Goal: Information Seeking & Learning: Learn about a topic

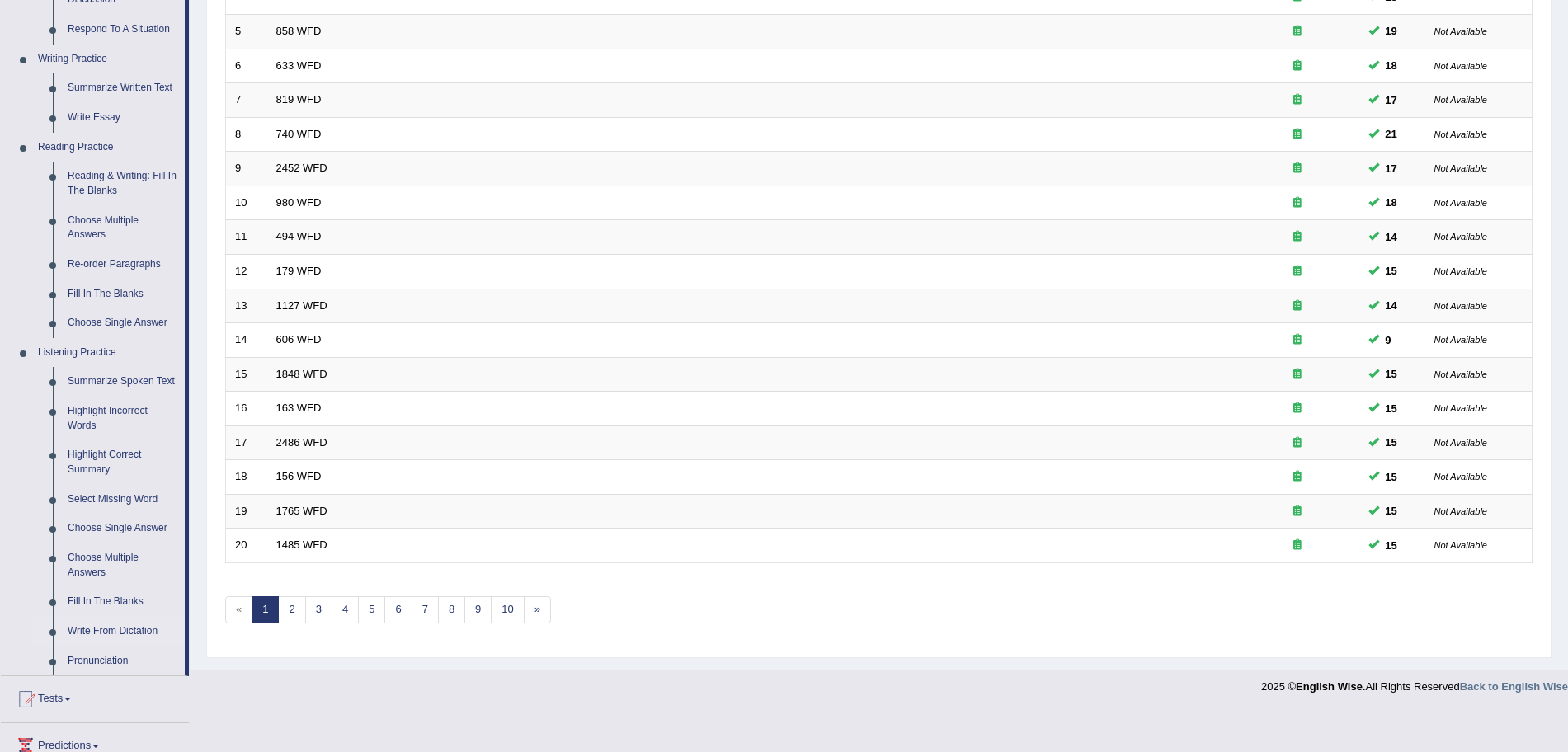
scroll to position [440, 0]
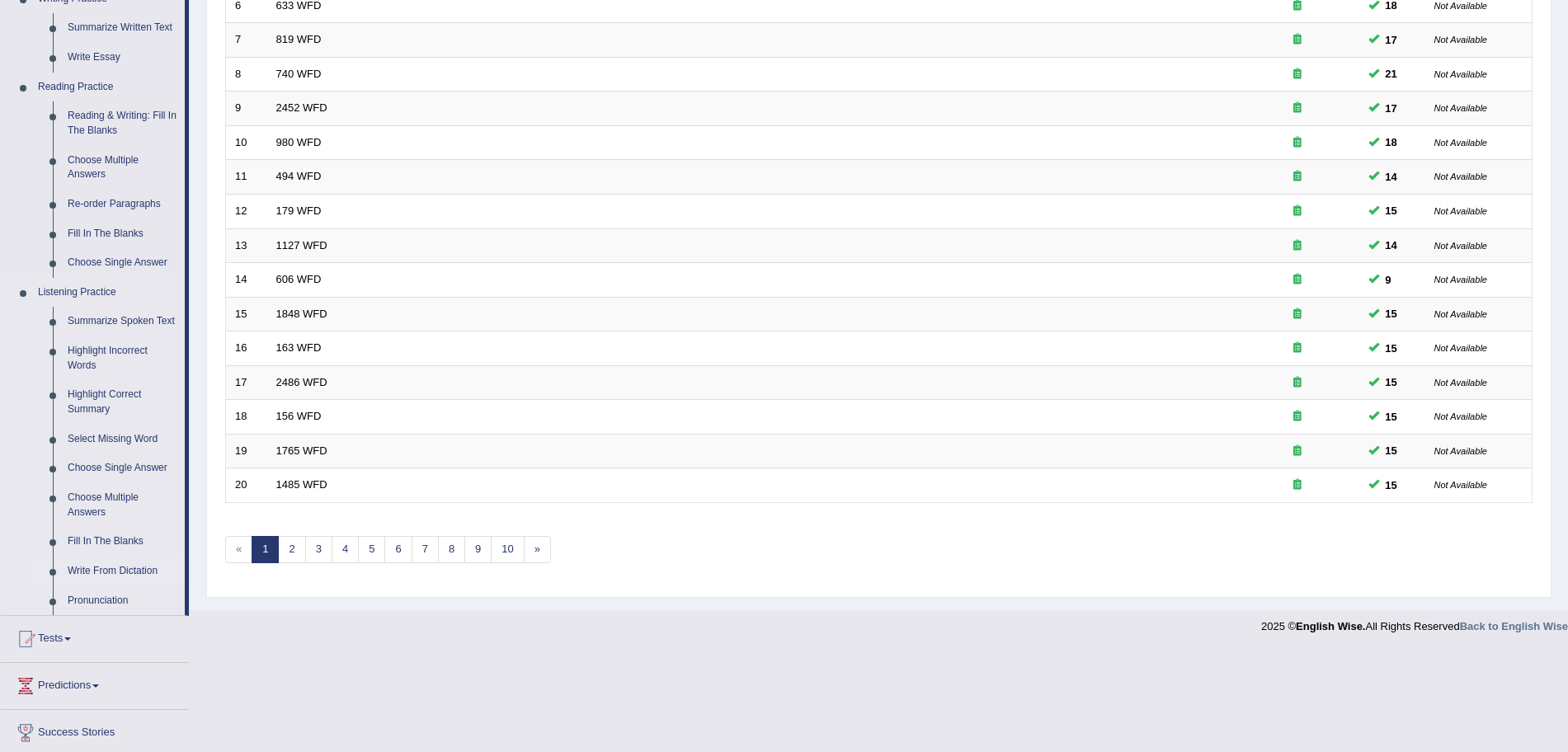
click at [121, 570] on link "Write From Dictation" at bounding box center [121, 572] width 124 height 30
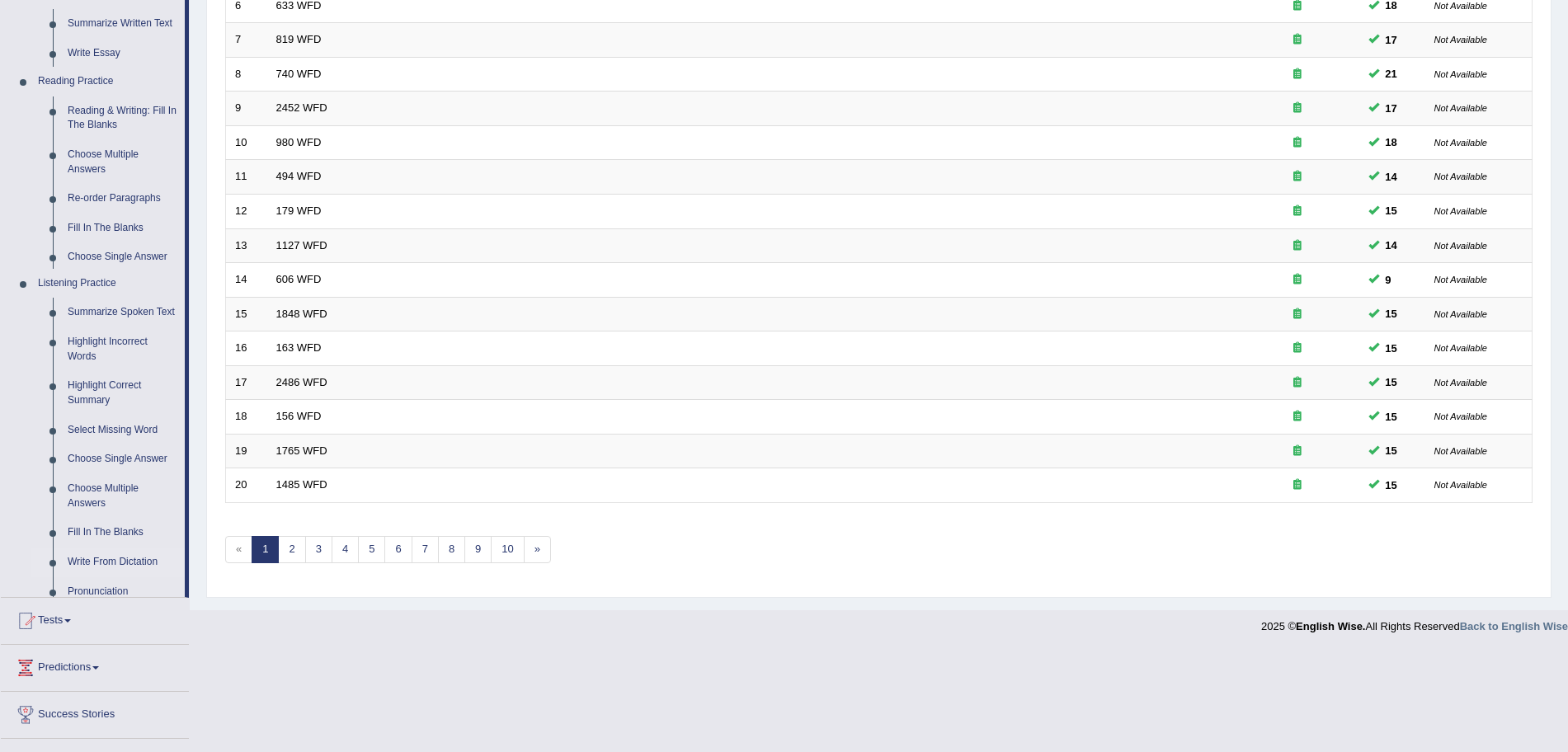
scroll to position [340, 0]
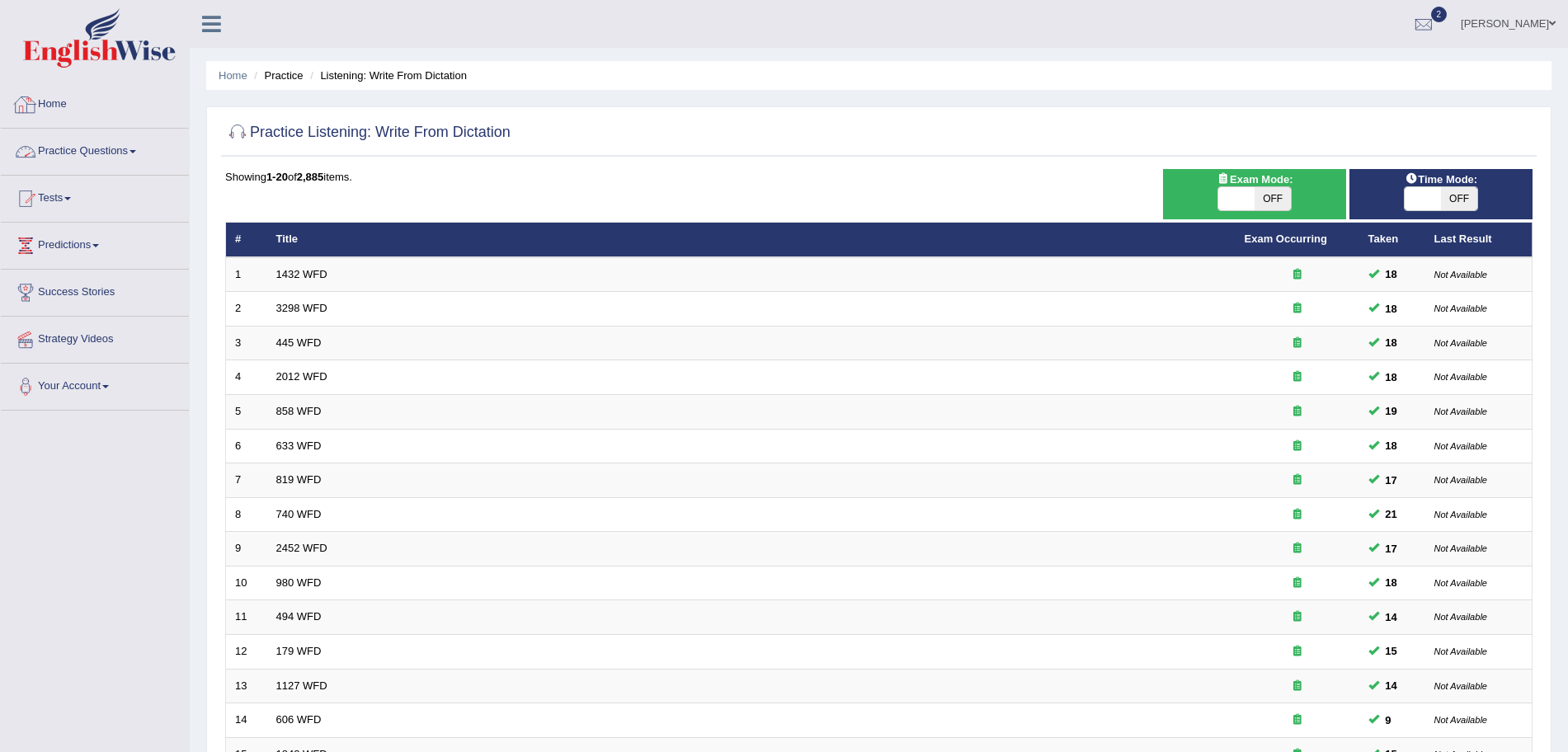
click at [101, 149] on link "Practice Questions" at bounding box center [94, 149] width 188 height 41
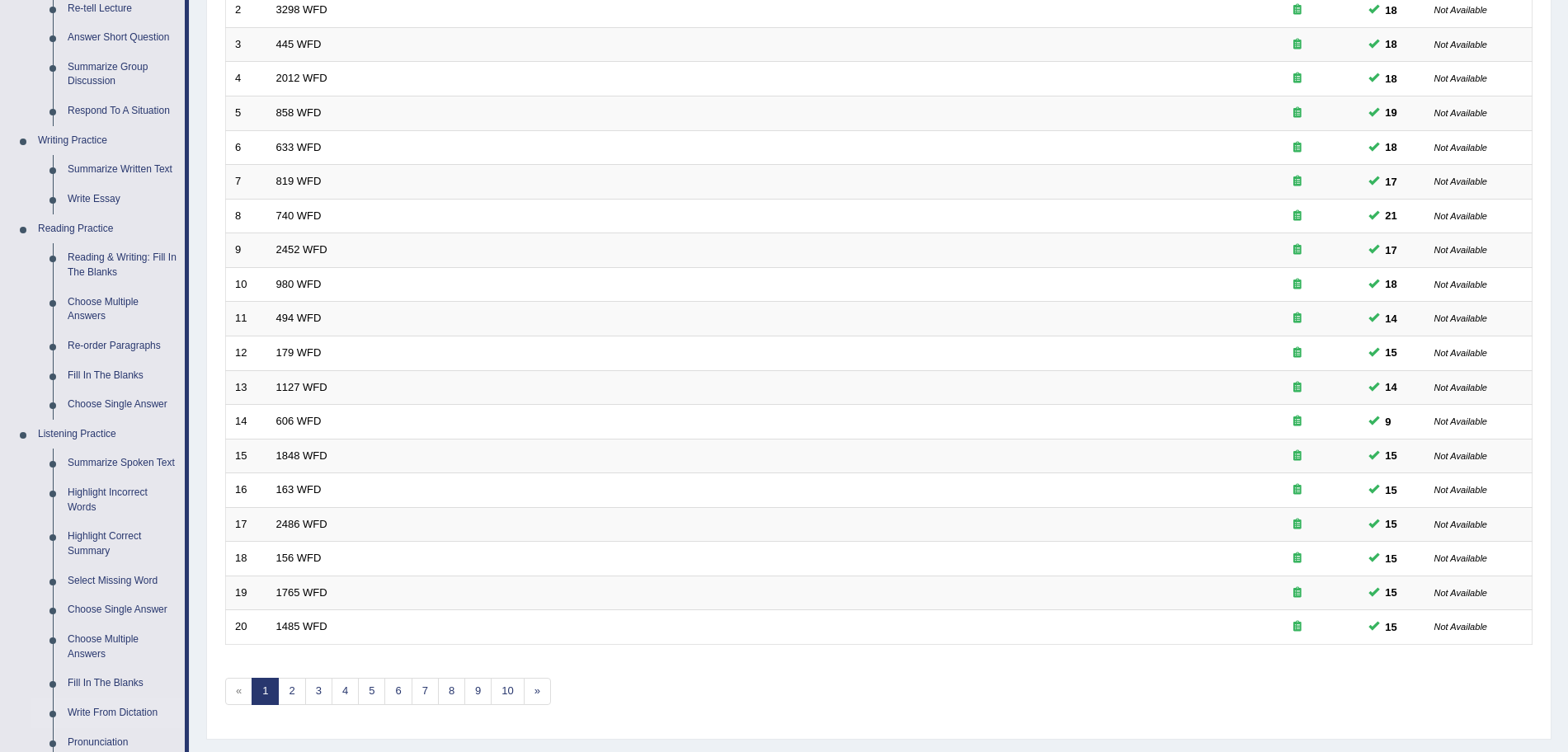
scroll to position [443, 0]
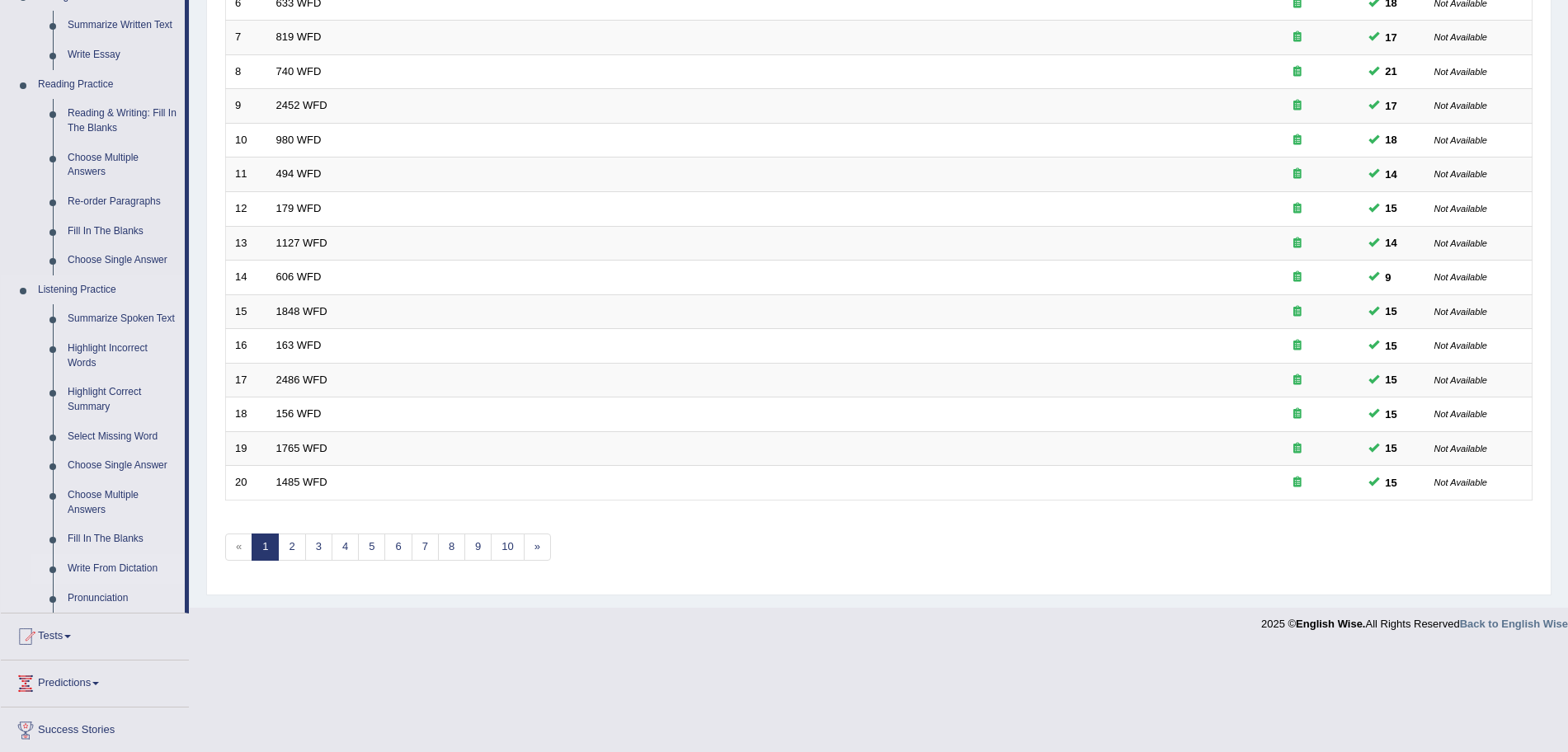
click at [90, 569] on link "Write From Dictation" at bounding box center [121, 569] width 124 height 30
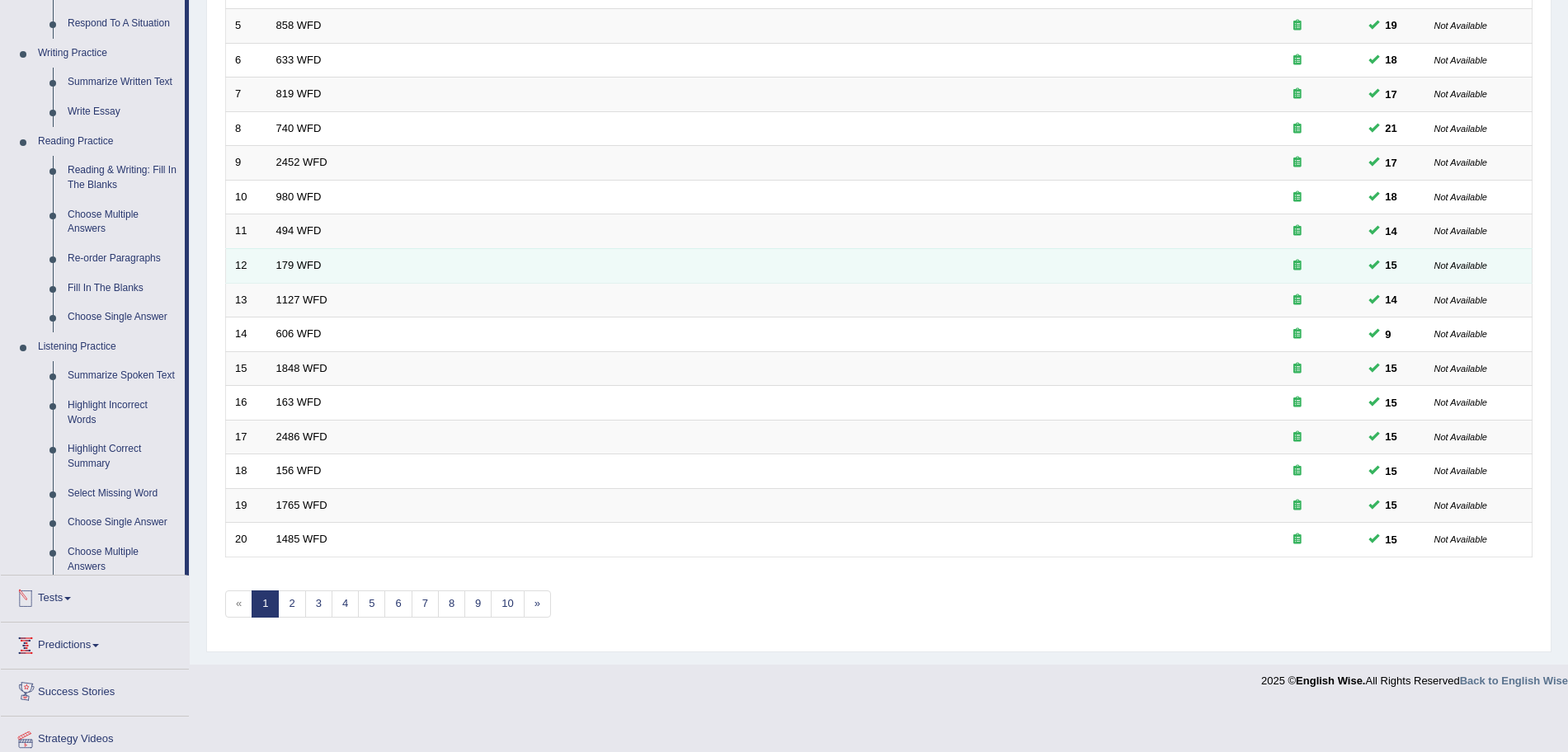
scroll to position [340, 0]
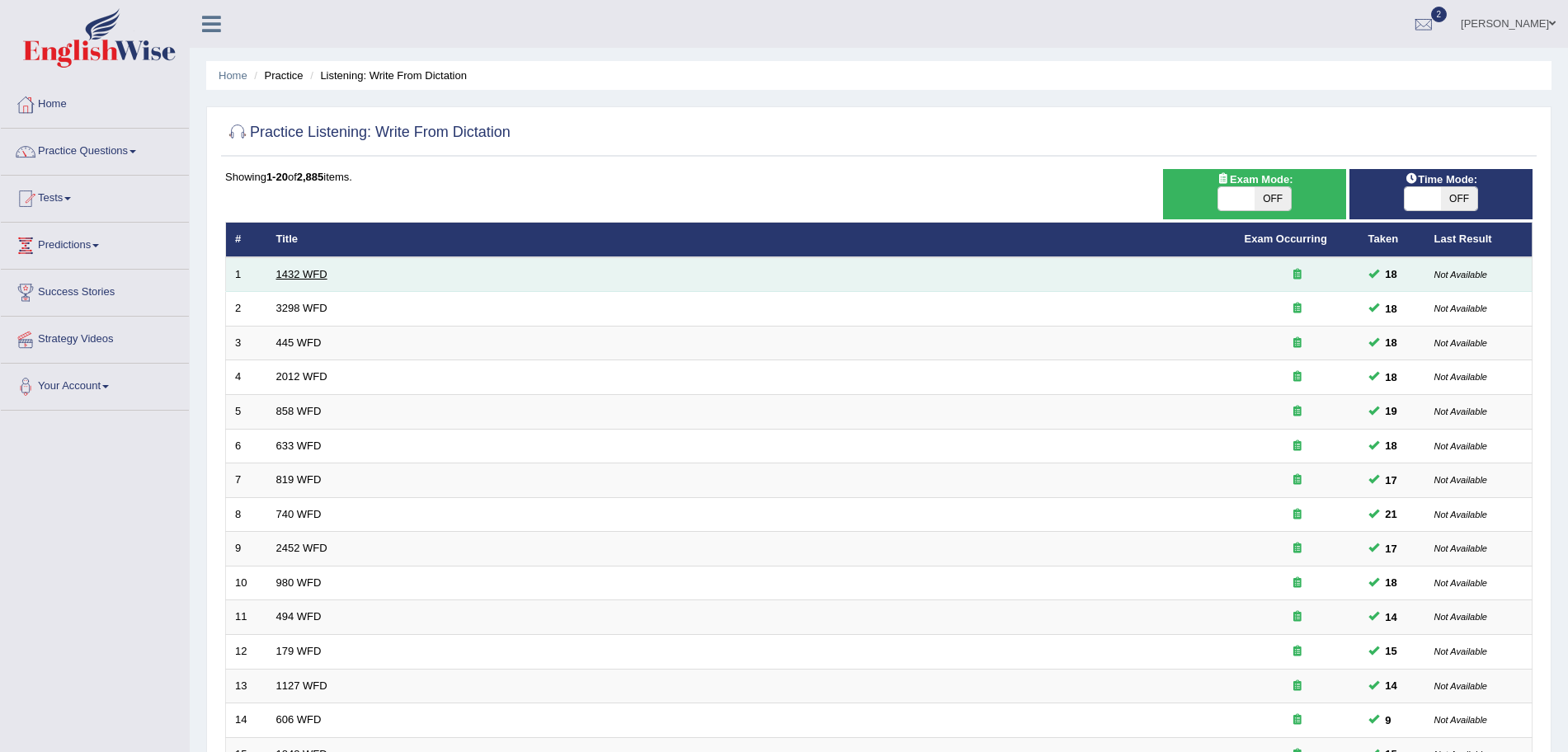
click at [294, 271] on link "1432 WFD" at bounding box center [302, 274] width 51 height 12
